Goal: Task Accomplishment & Management: Use online tool/utility

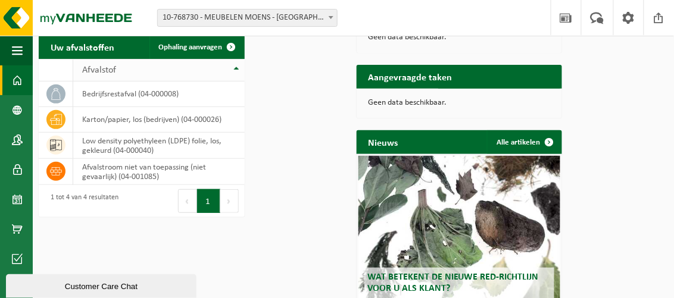
scroll to position [60, 0]
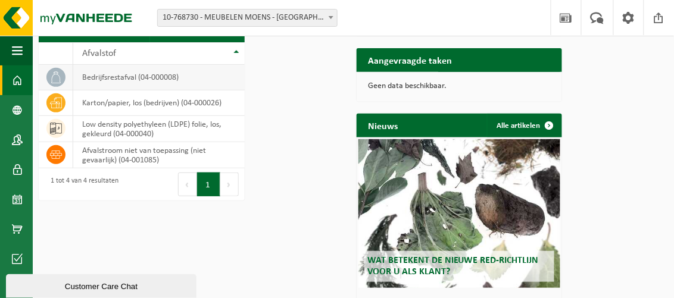
click at [95, 90] on td "bedrijfsrestafval (04-000008)" at bounding box center [158, 78] width 171 height 26
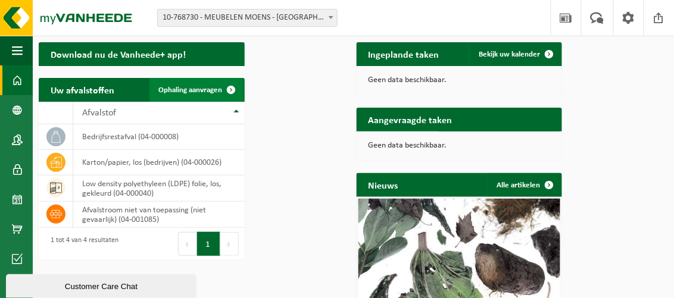
click at [223, 94] on span "Ophaling aanvragen" at bounding box center [191, 90] width 64 height 8
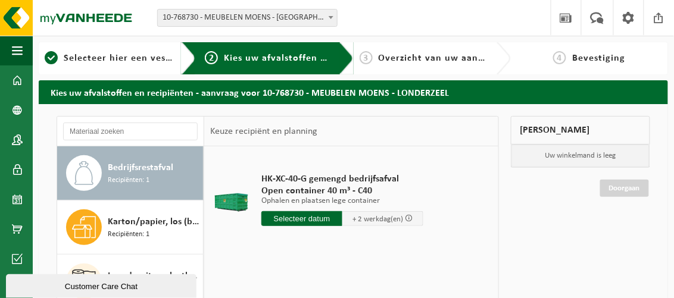
scroll to position [60, 0]
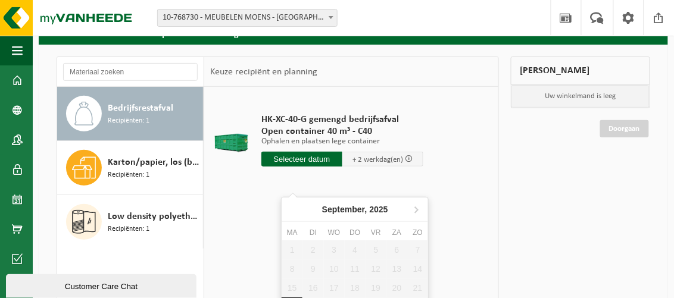
click at [313, 167] on input "text" at bounding box center [301, 159] width 81 height 15
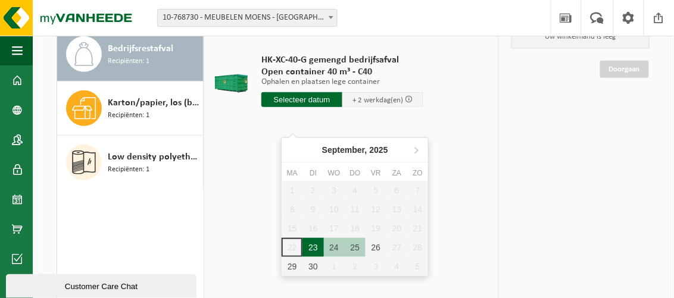
click at [312, 243] on div "23" at bounding box center [312, 247] width 21 height 19
type input "Van [DATE]"
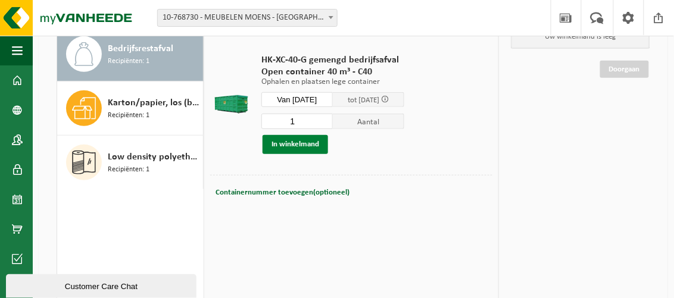
click at [302, 154] on button "In winkelmand" at bounding box center [294, 144] width 65 height 19
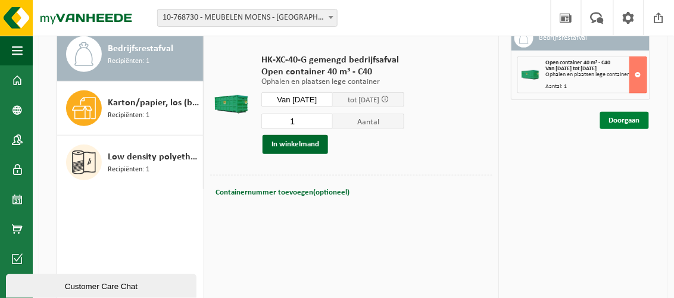
click at [618, 129] on link "Doorgaan" at bounding box center [624, 120] width 49 height 17
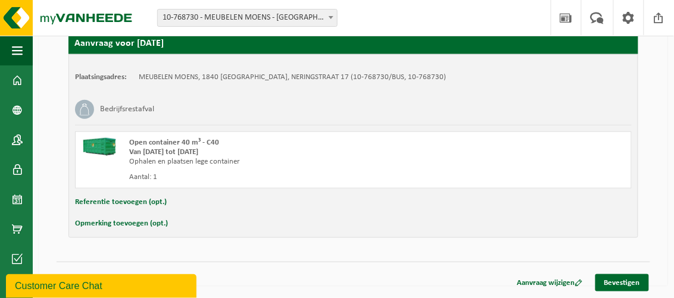
scroll to position [243, 0]
click at [623, 283] on link "Bevestigen" at bounding box center [622, 282] width 54 height 17
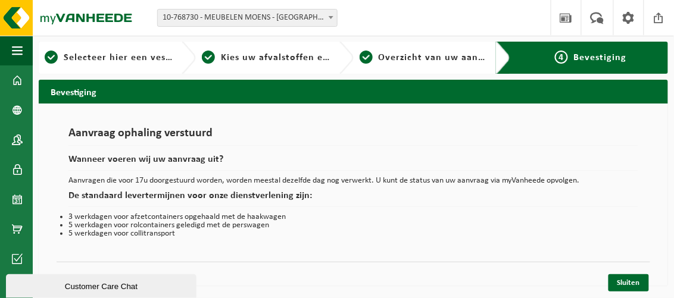
scroll to position [32, 0]
click at [629, 282] on link "Sluiten" at bounding box center [628, 282] width 40 height 17
